Goal: Communication & Community: Answer question/provide support

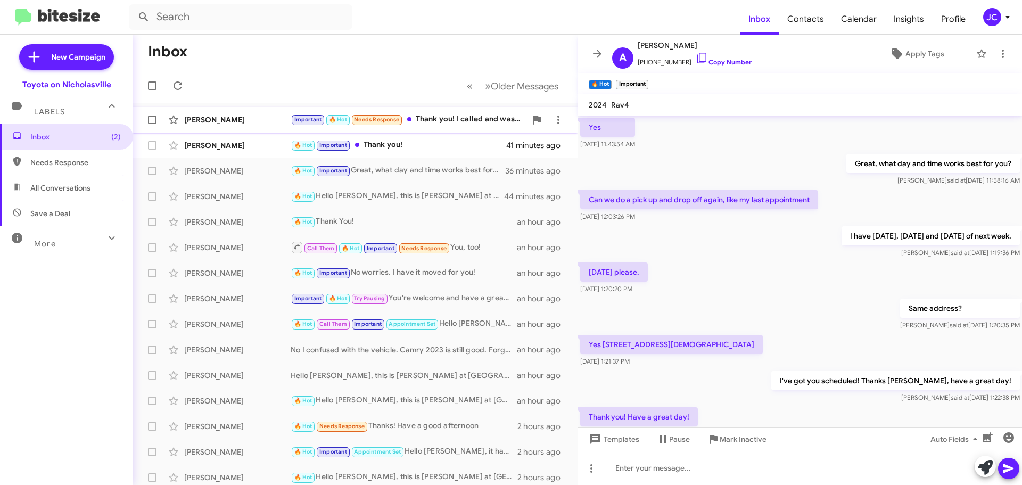
scroll to position [561, 0]
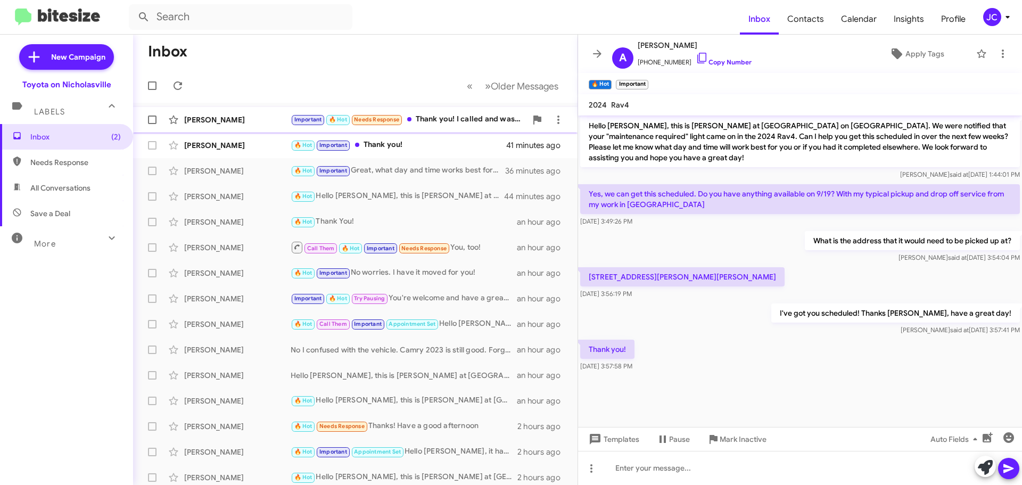
click at [220, 117] on div "[PERSON_NAME]" at bounding box center [237, 119] width 106 height 11
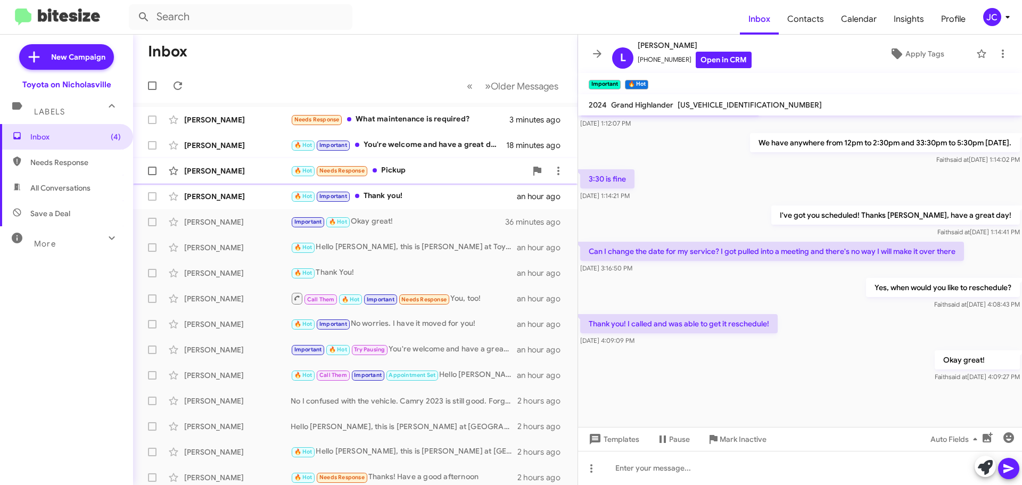
click at [220, 165] on div "[PERSON_NAME] 🔥 Hot Needs Response Pickup 24 minutes ago" at bounding box center [355, 170] width 427 height 21
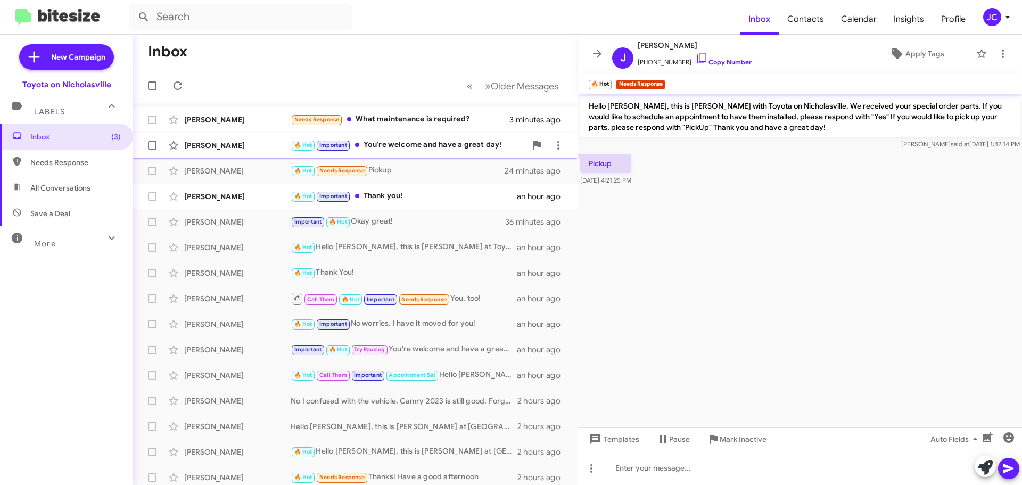
click at [220, 145] on div "[PERSON_NAME]" at bounding box center [237, 145] width 106 height 11
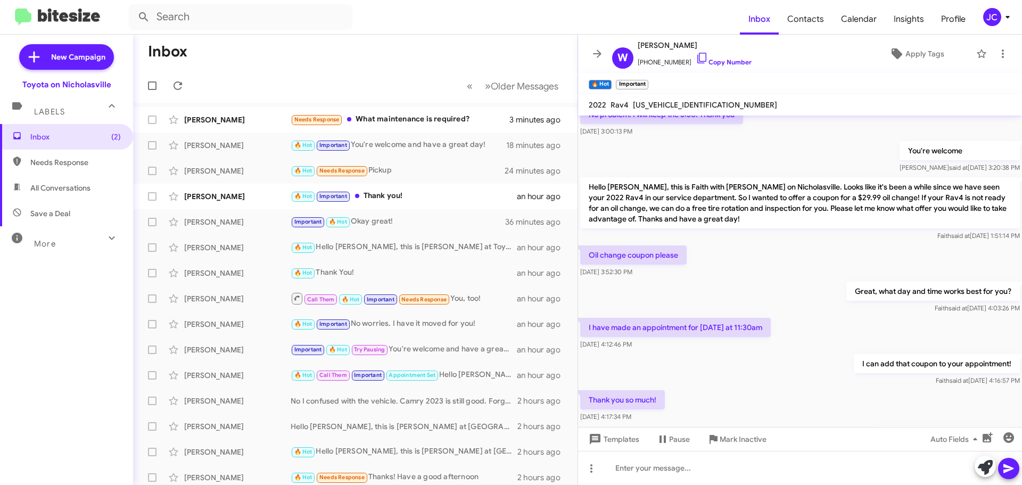
scroll to position [434, 0]
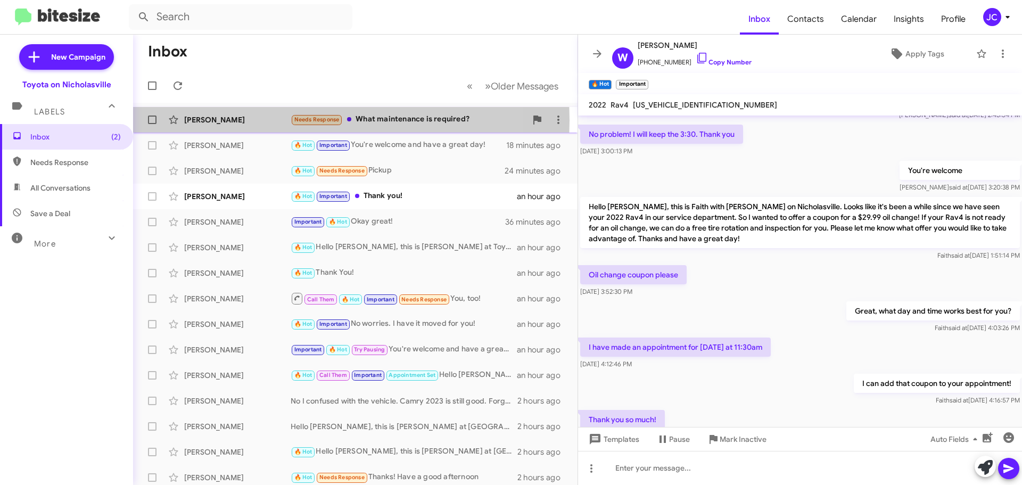
click at [208, 120] on div "[PERSON_NAME]" at bounding box center [237, 119] width 106 height 11
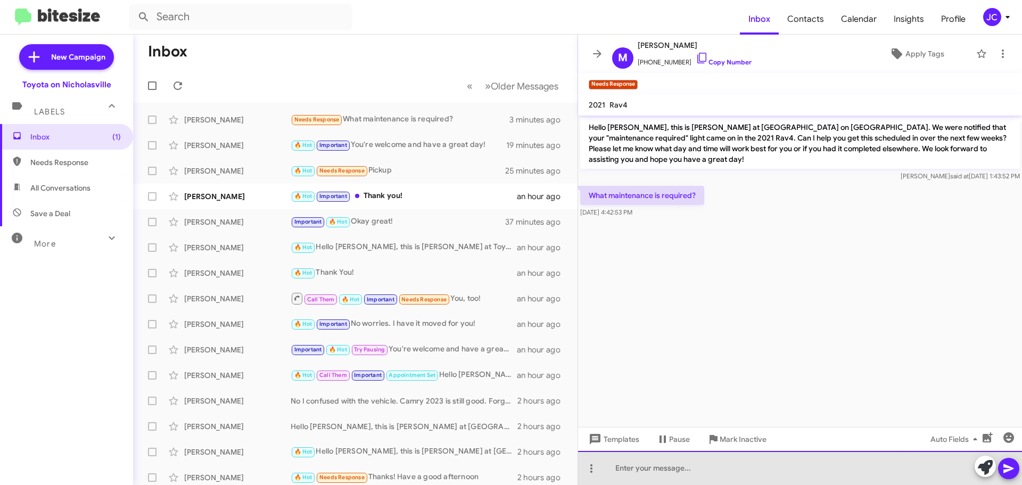
click at [690, 482] on div at bounding box center [800, 468] width 444 height 34
